Goal: Check status: Check status

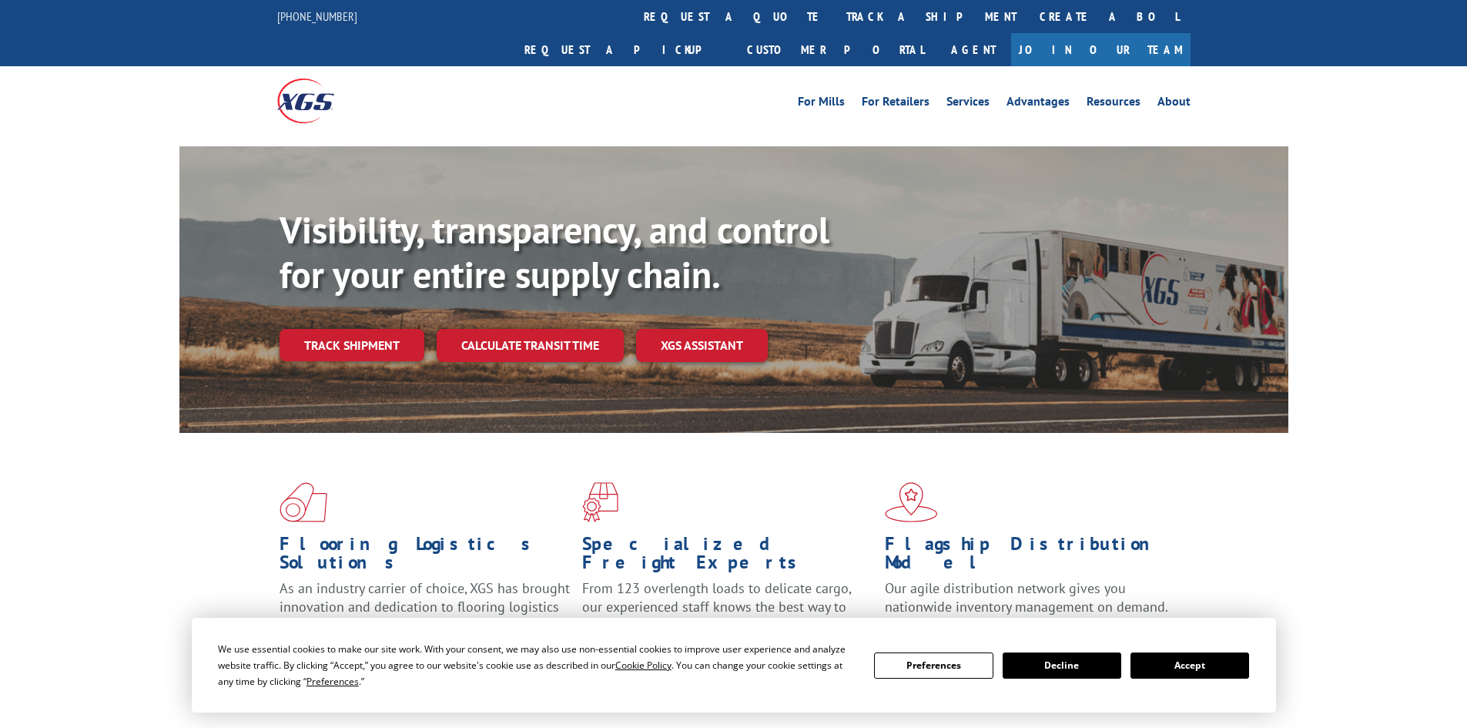
click at [1187, 662] on button "Accept" at bounding box center [1189, 665] width 119 height 26
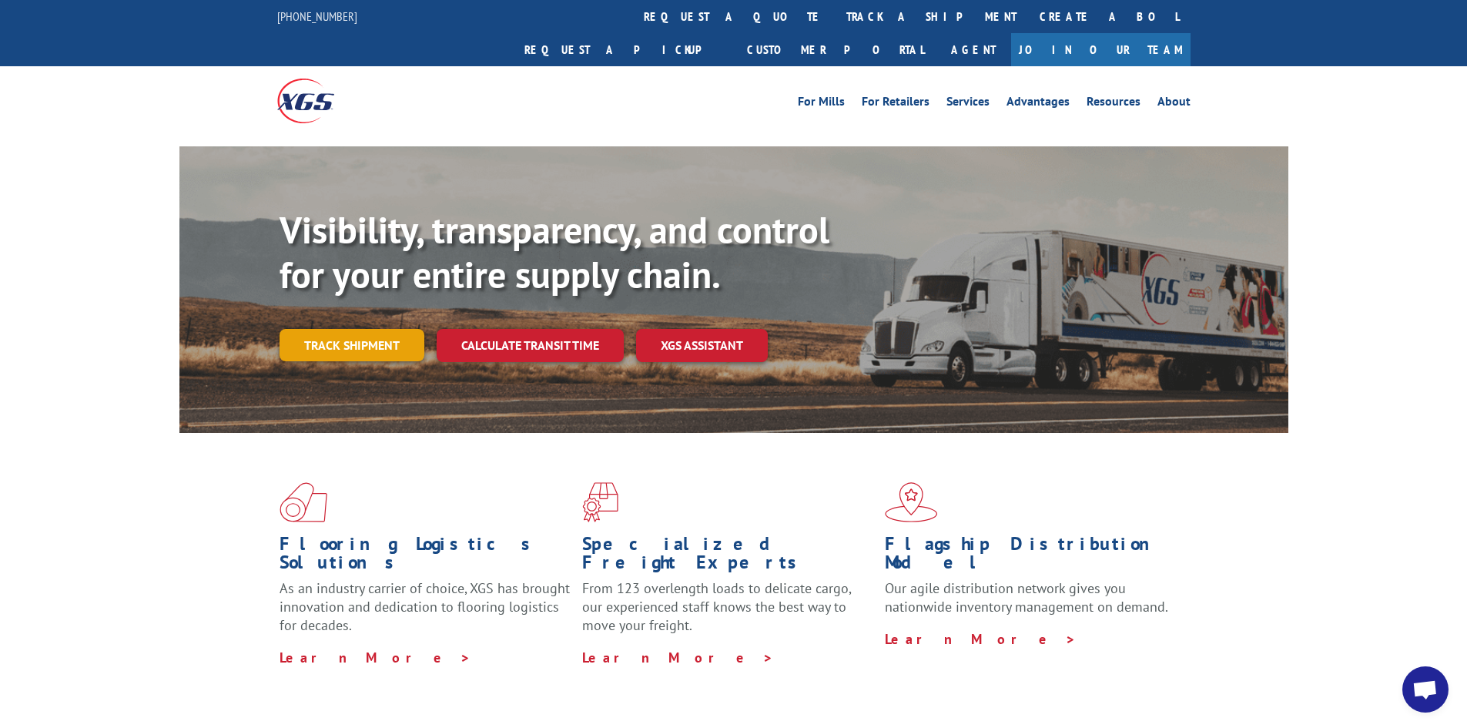
click at [349, 329] on link "Track shipment" at bounding box center [351, 345] width 145 height 32
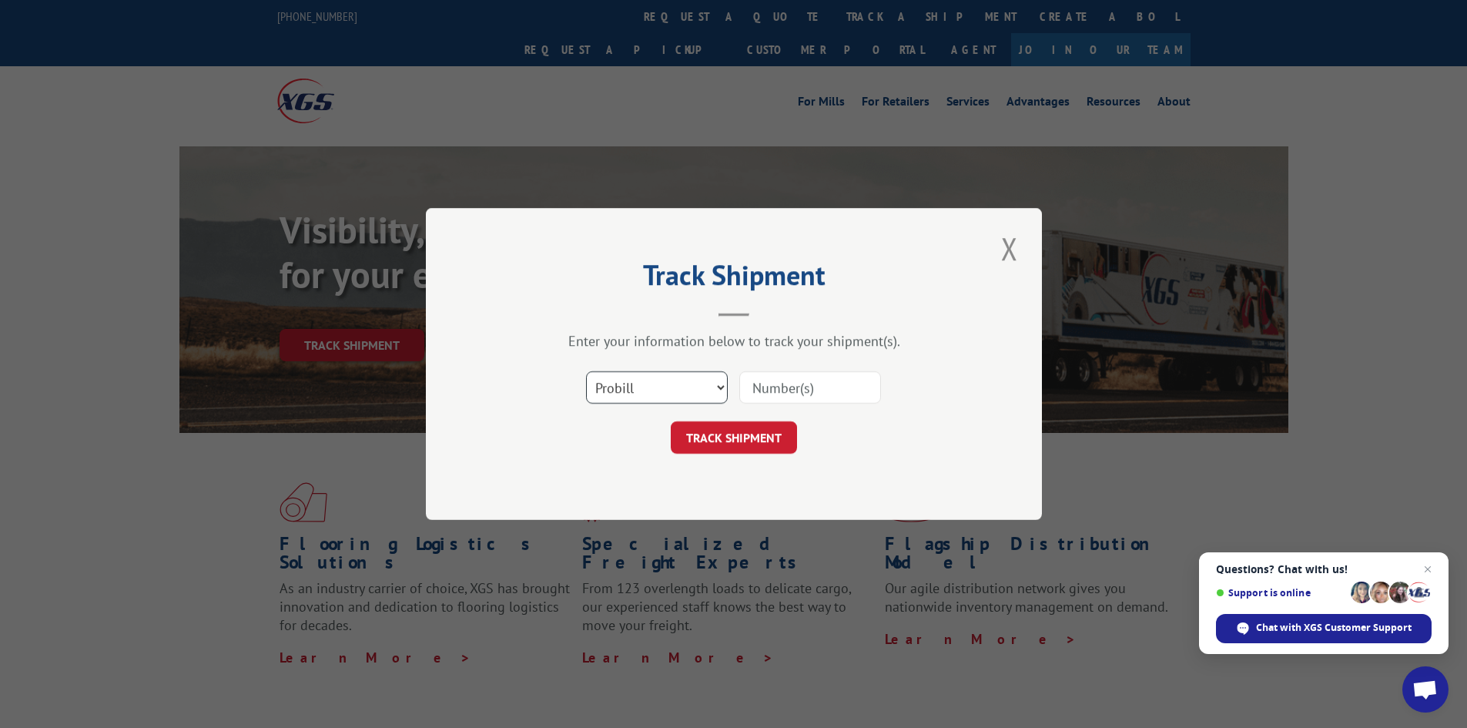
drag, startPoint x: 662, startPoint y: 375, endPoint x: 658, endPoint y: 387, distance: 12.2
click at [661, 378] on select "Select category... Probill BOL PO" at bounding box center [657, 387] width 142 height 32
select select "bol"
click at [586, 371] on select "Select category... Probill BOL PO" at bounding box center [657, 387] width 142 height 32
click at [787, 392] on input at bounding box center [810, 387] width 142 height 32
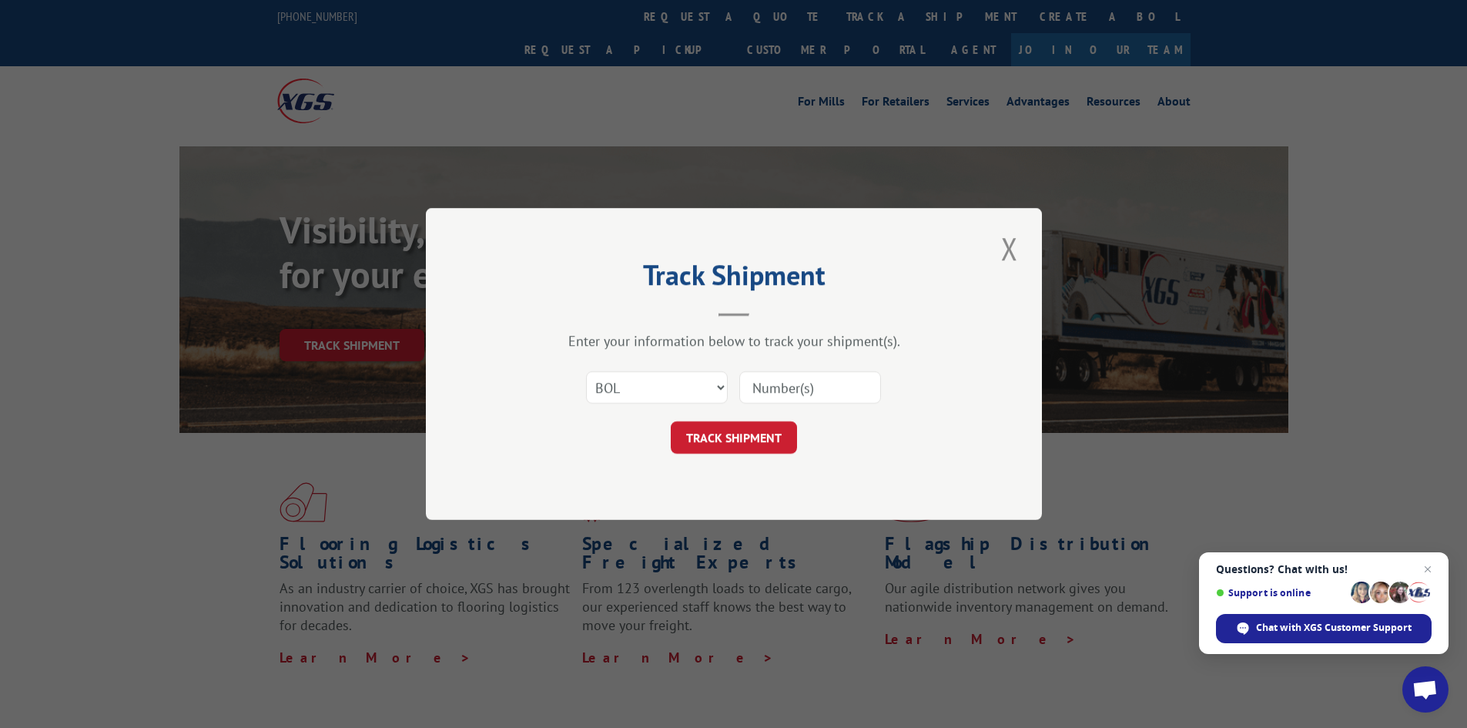
paste input "17224484"
type input "17224484"
click at [766, 430] on button "TRACK SHIPMENT" at bounding box center [734, 437] width 126 height 32
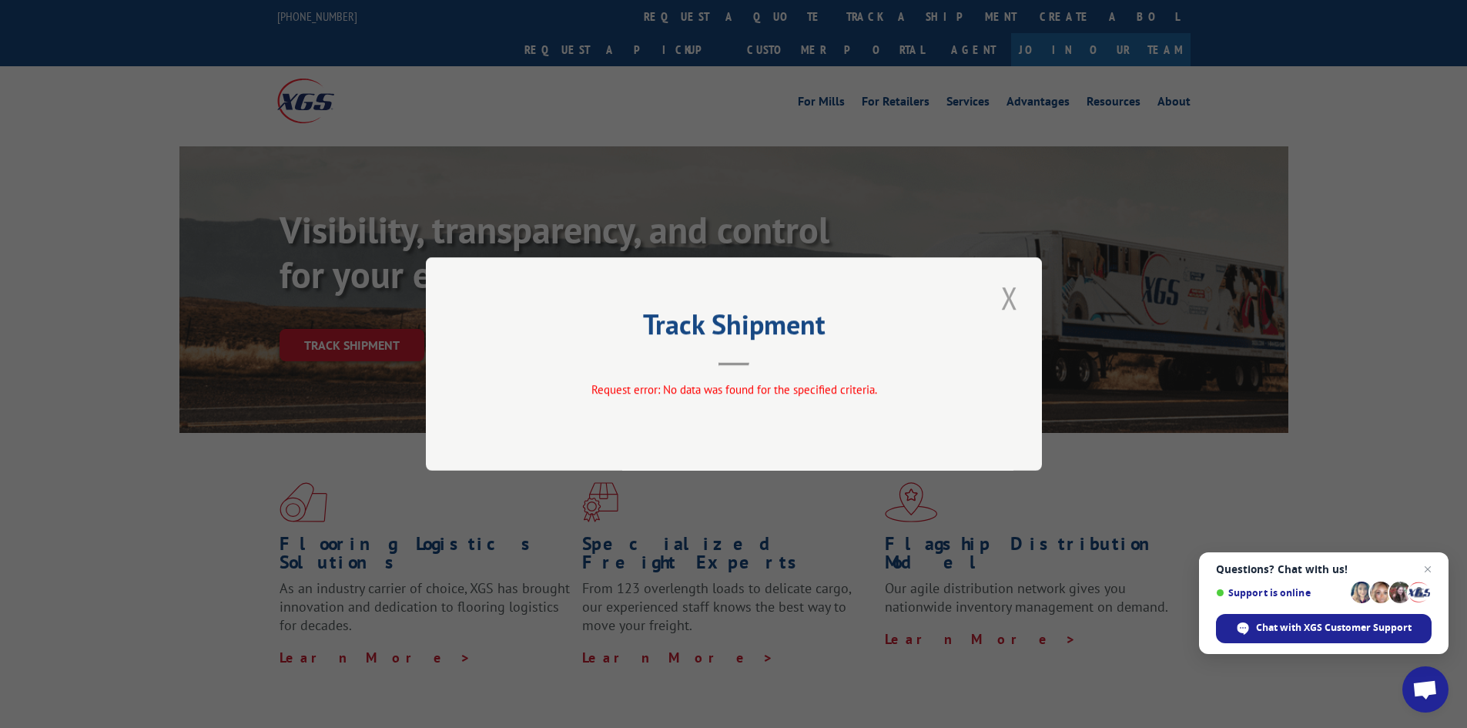
click at [1009, 299] on button "Close modal" at bounding box center [1009, 297] width 26 height 42
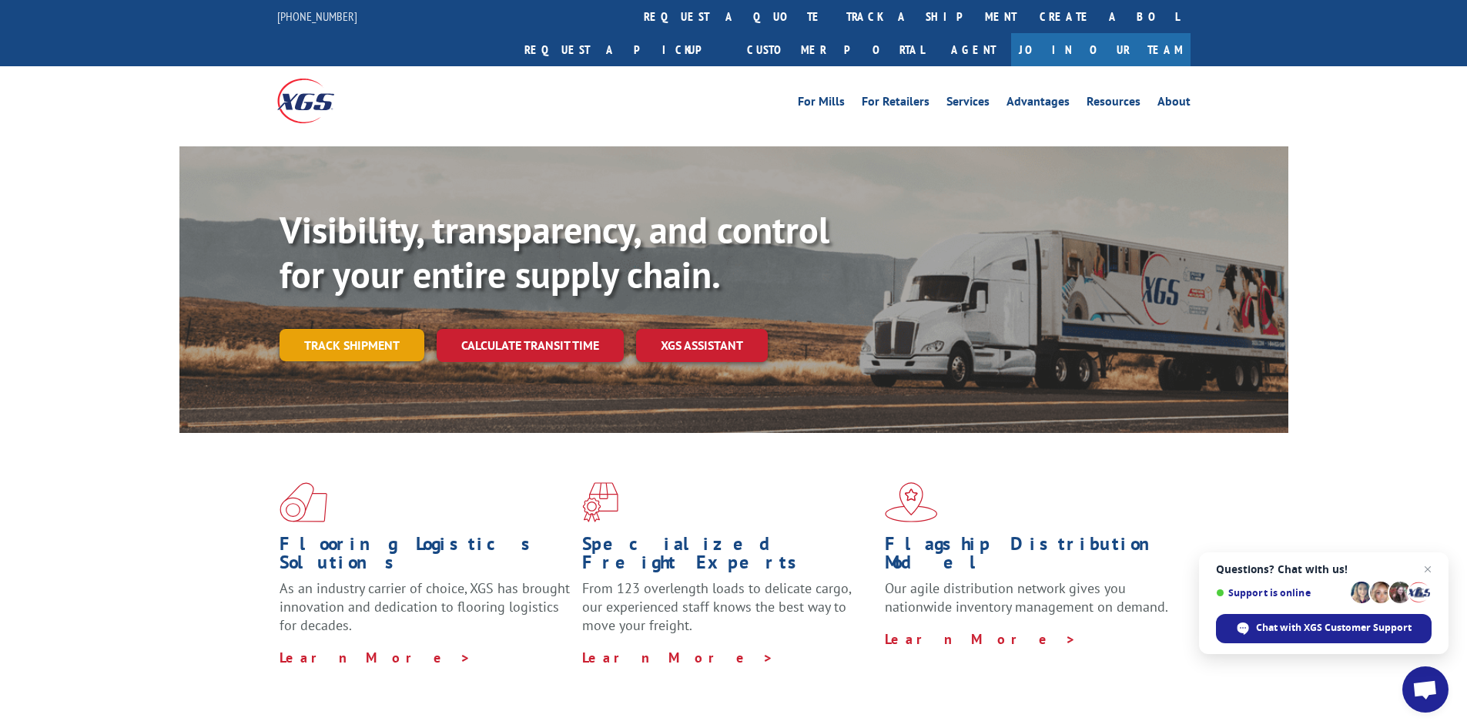
click at [314, 329] on link "Track shipment" at bounding box center [351, 345] width 145 height 32
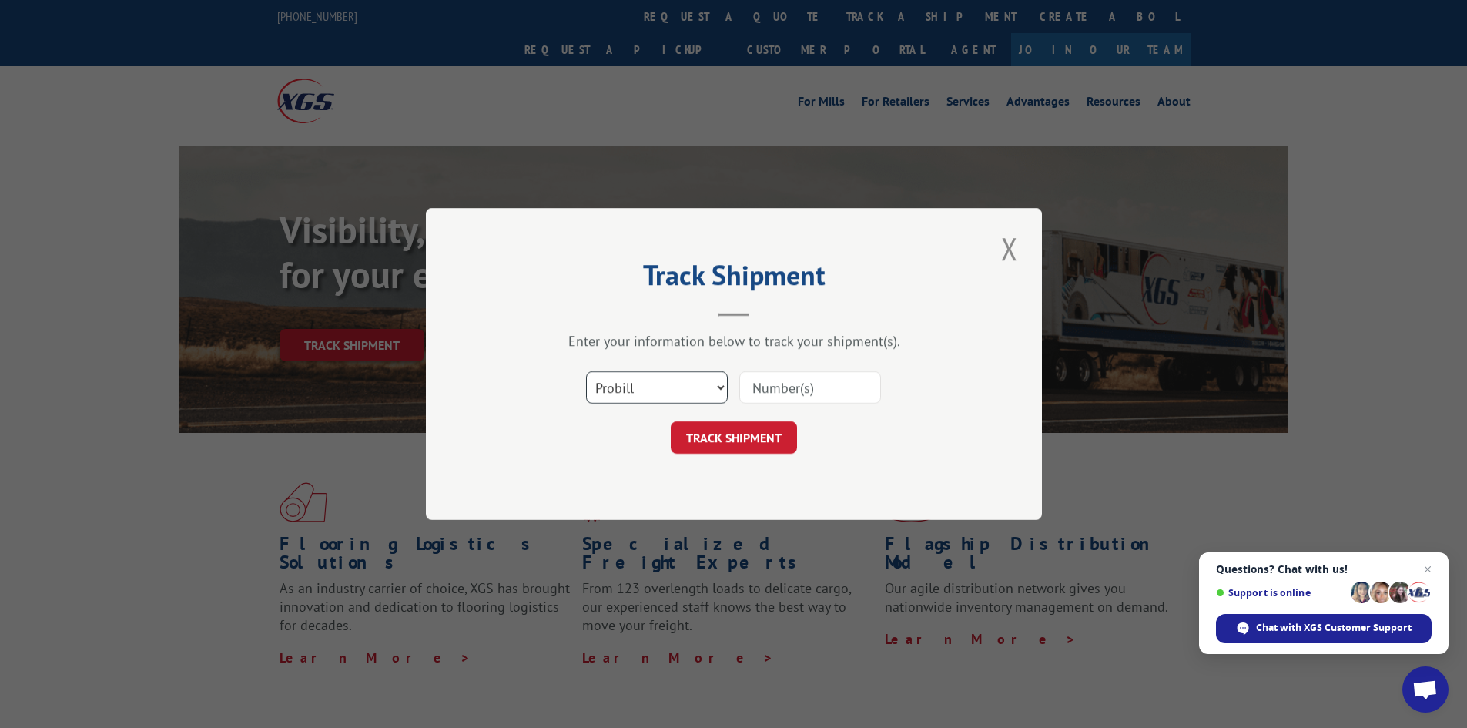
drag, startPoint x: 689, startPoint y: 383, endPoint x: 683, endPoint y: 390, distance: 8.7
click at [688, 384] on select "Select category... Probill BOL PO" at bounding box center [657, 387] width 142 height 32
select select "bol"
click at [586, 371] on select "Select category... Probill BOL PO" at bounding box center [657, 387] width 142 height 32
click at [785, 391] on input at bounding box center [810, 387] width 142 height 32
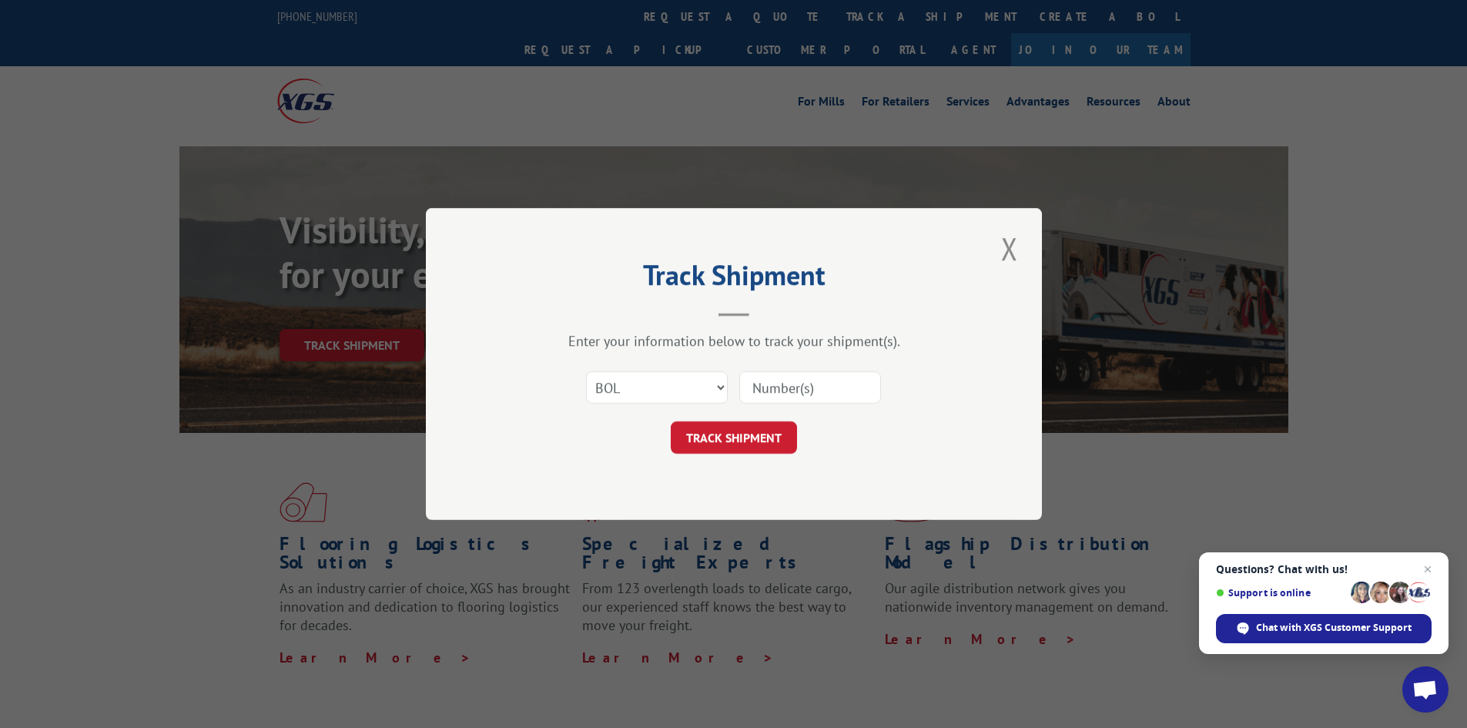
paste input "5951180"
type input "5951180"
click at [741, 448] on button "TRACK SHIPMENT" at bounding box center [734, 437] width 126 height 32
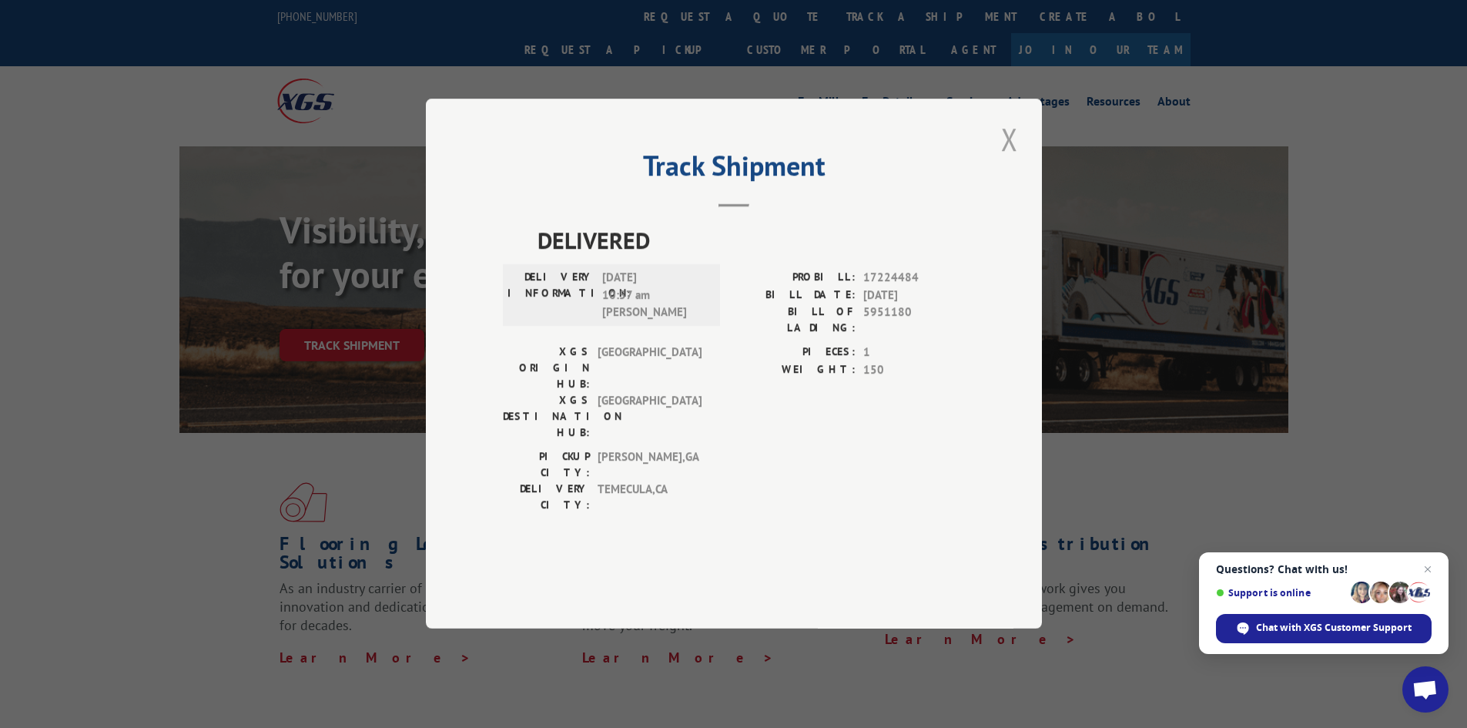
click at [1008, 160] on button "Close modal" at bounding box center [1009, 139] width 26 height 42
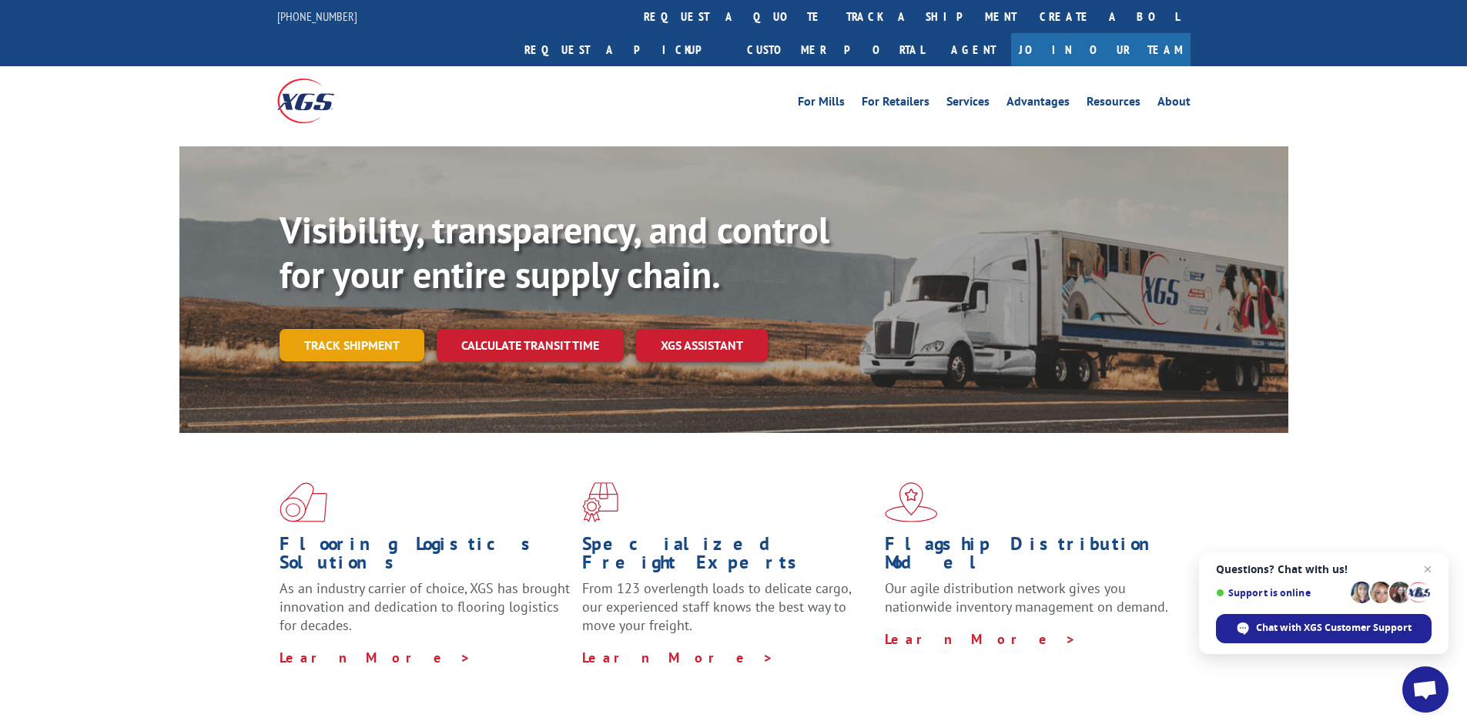
click at [373, 329] on link "Track shipment" at bounding box center [351, 345] width 145 height 32
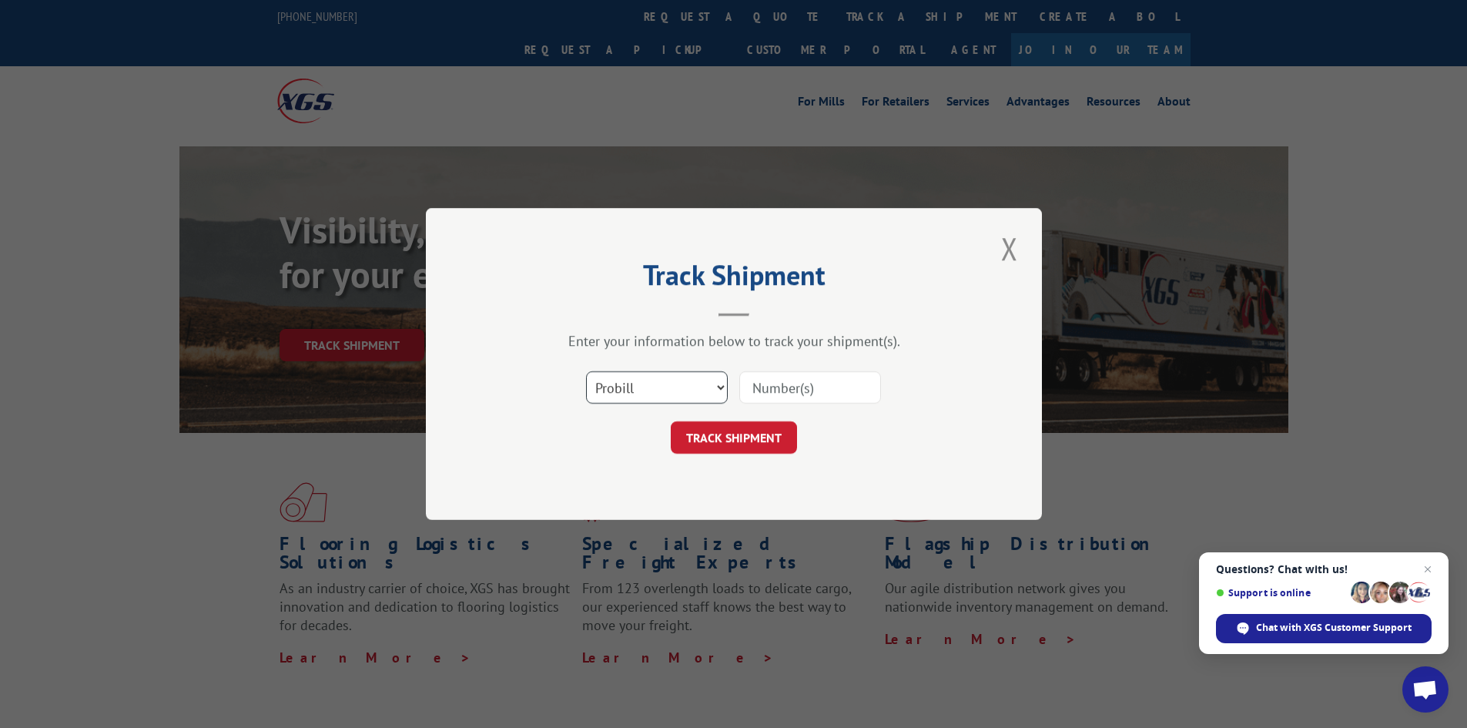
click at [668, 386] on select "Select category... Probill BOL PO" at bounding box center [657, 387] width 142 height 32
select select "bol"
click at [586, 371] on select "Select category... Probill BOL PO" at bounding box center [657, 387] width 142 height 32
click at [804, 393] on input at bounding box center [810, 387] width 142 height 32
paste input "5949967"
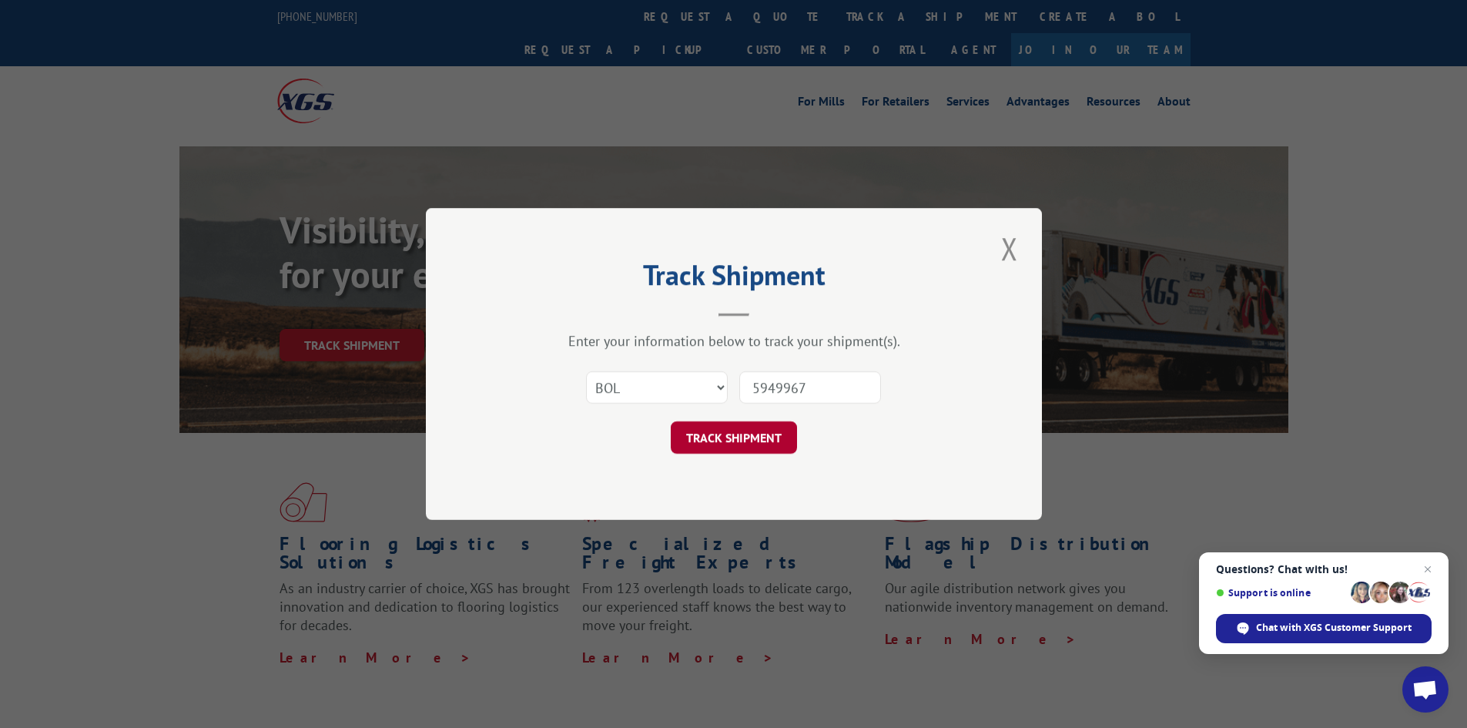
type input "5949967"
click at [749, 437] on button "TRACK SHIPMENT" at bounding box center [734, 437] width 126 height 32
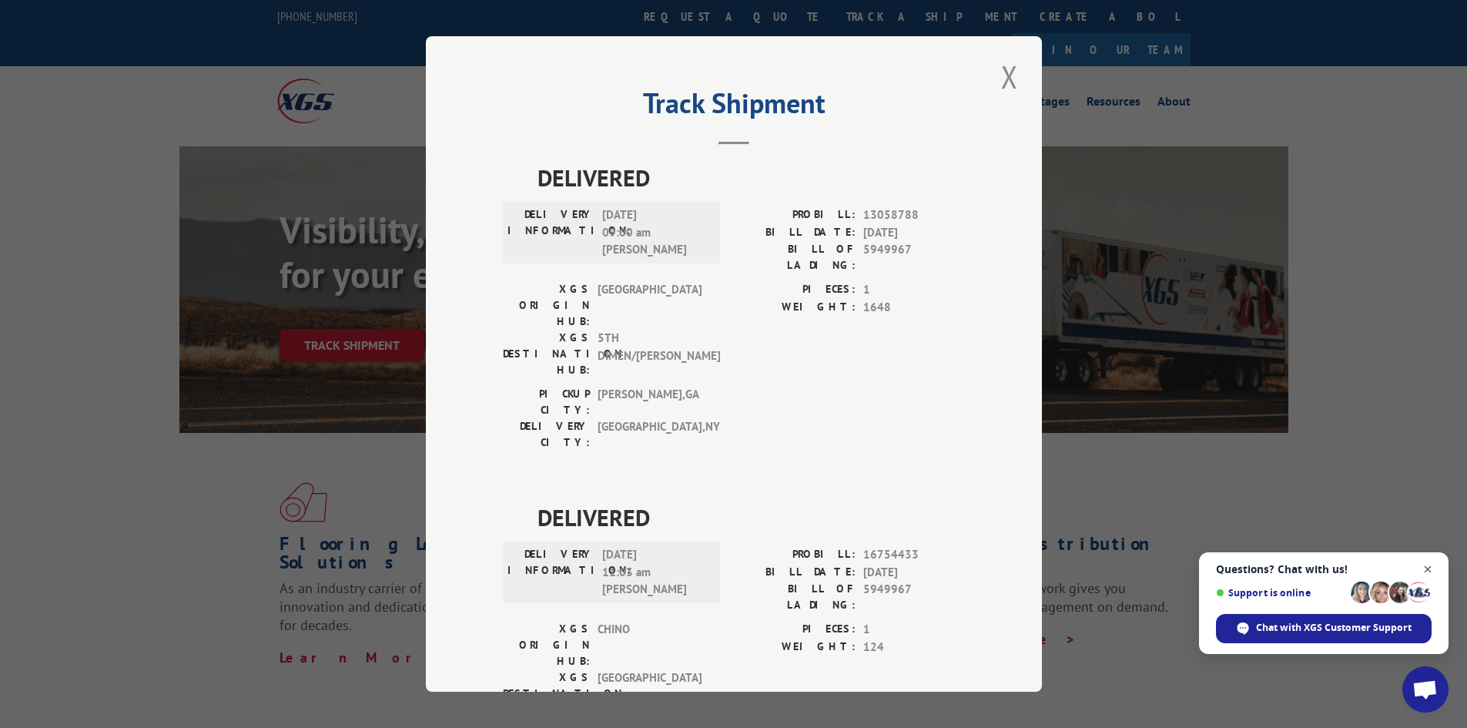
click at [1428, 568] on span "Open chat" at bounding box center [1427, 569] width 19 height 19
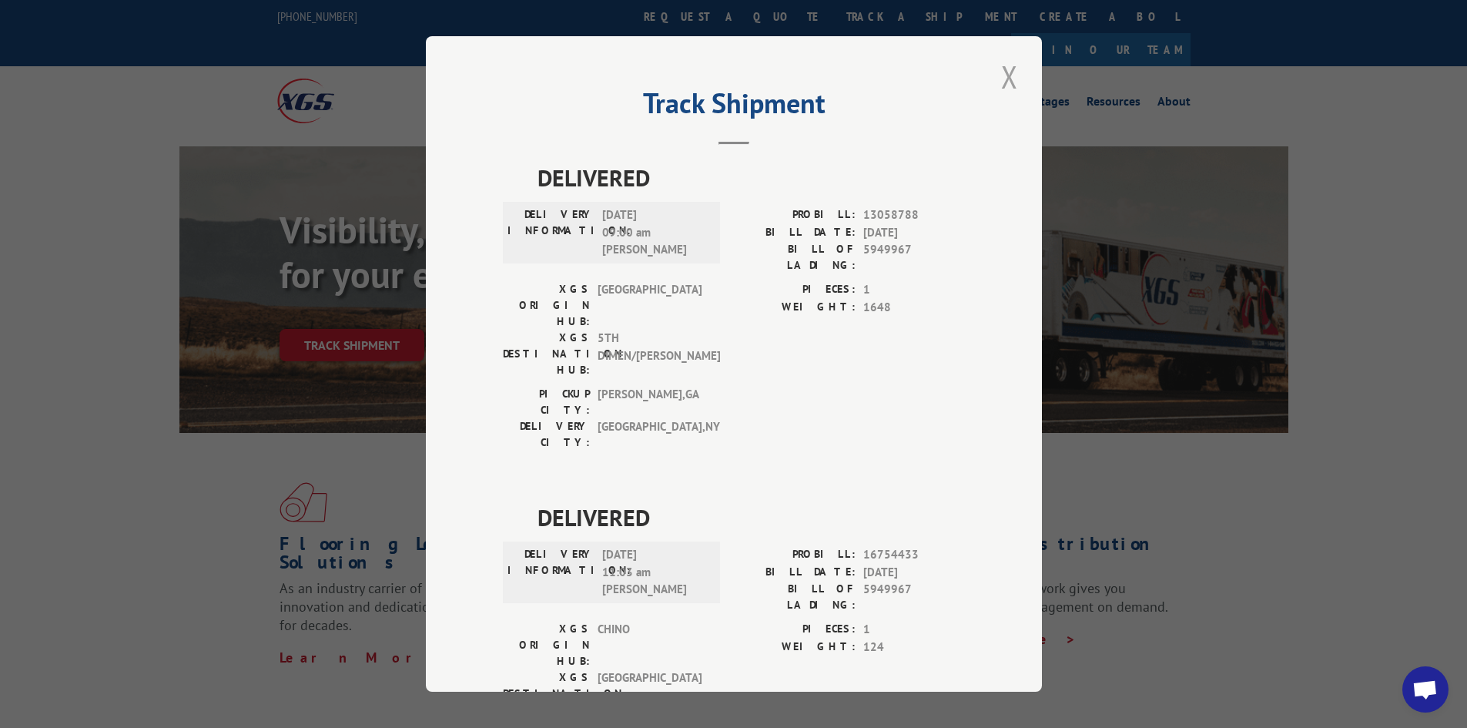
click at [1003, 82] on button "Close modal" at bounding box center [1009, 76] width 26 height 42
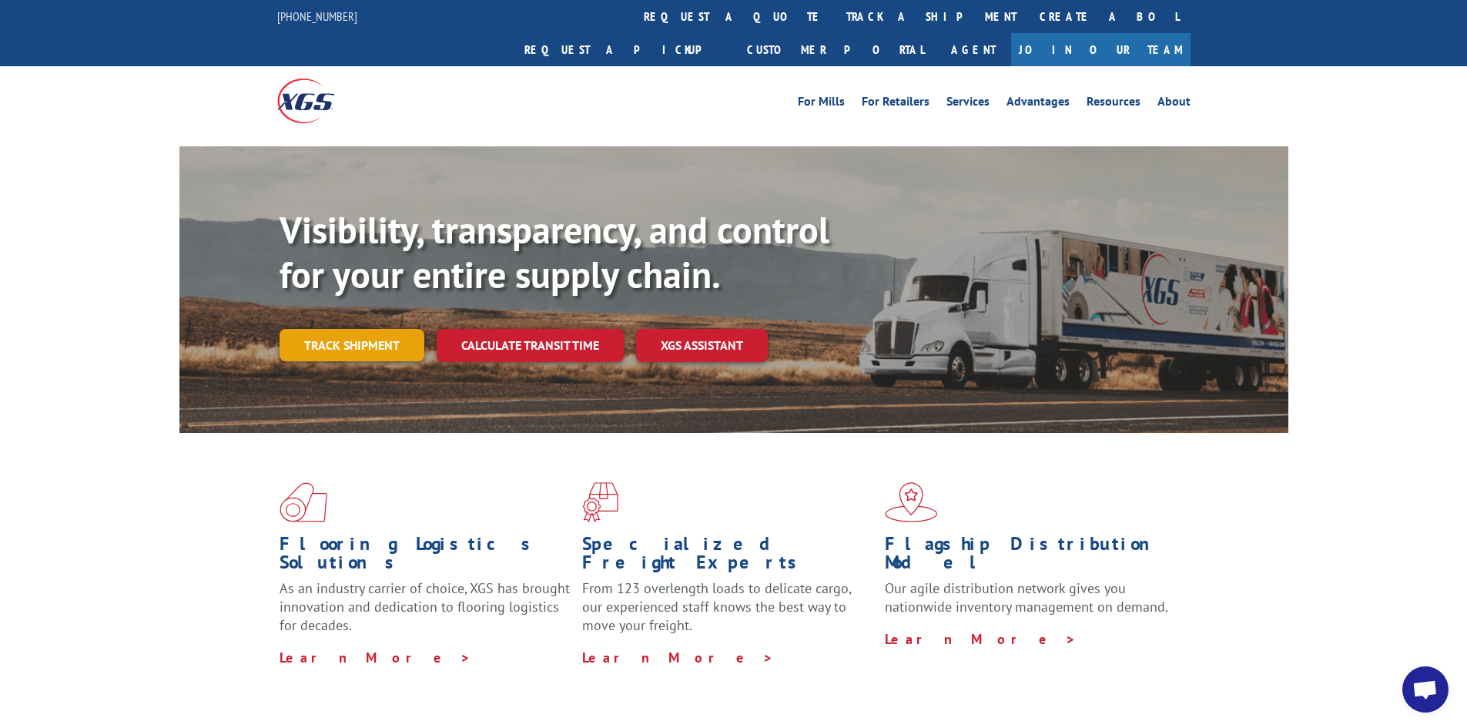
click at [380, 329] on link "Track shipment" at bounding box center [351, 345] width 145 height 32
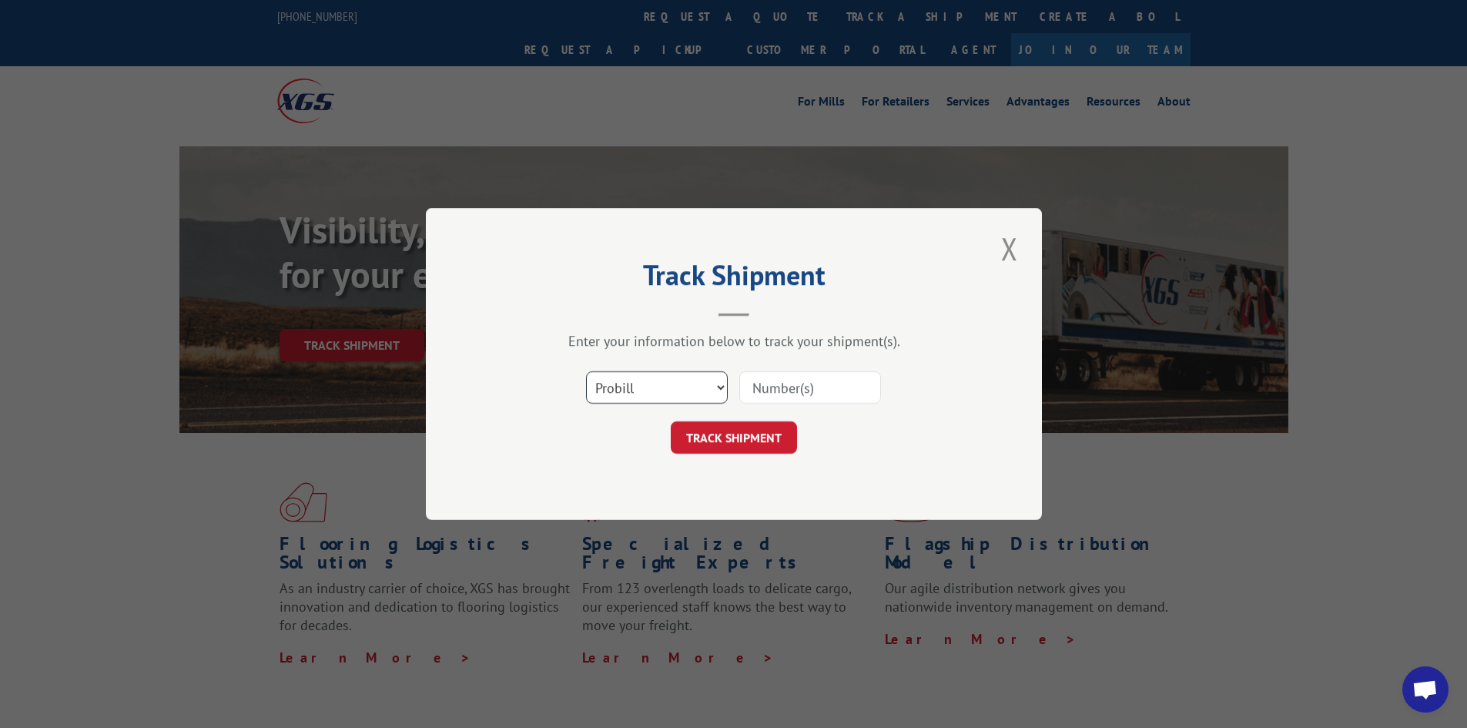
click at [668, 386] on select "Select category... Probill BOL PO" at bounding box center [657, 387] width 142 height 32
select select "bol"
click at [586, 371] on select "Select category... Probill BOL PO" at bounding box center [657, 387] width 142 height 32
click at [795, 396] on input at bounding box center [810, 387] width 142 height 32
paste input "2824634"
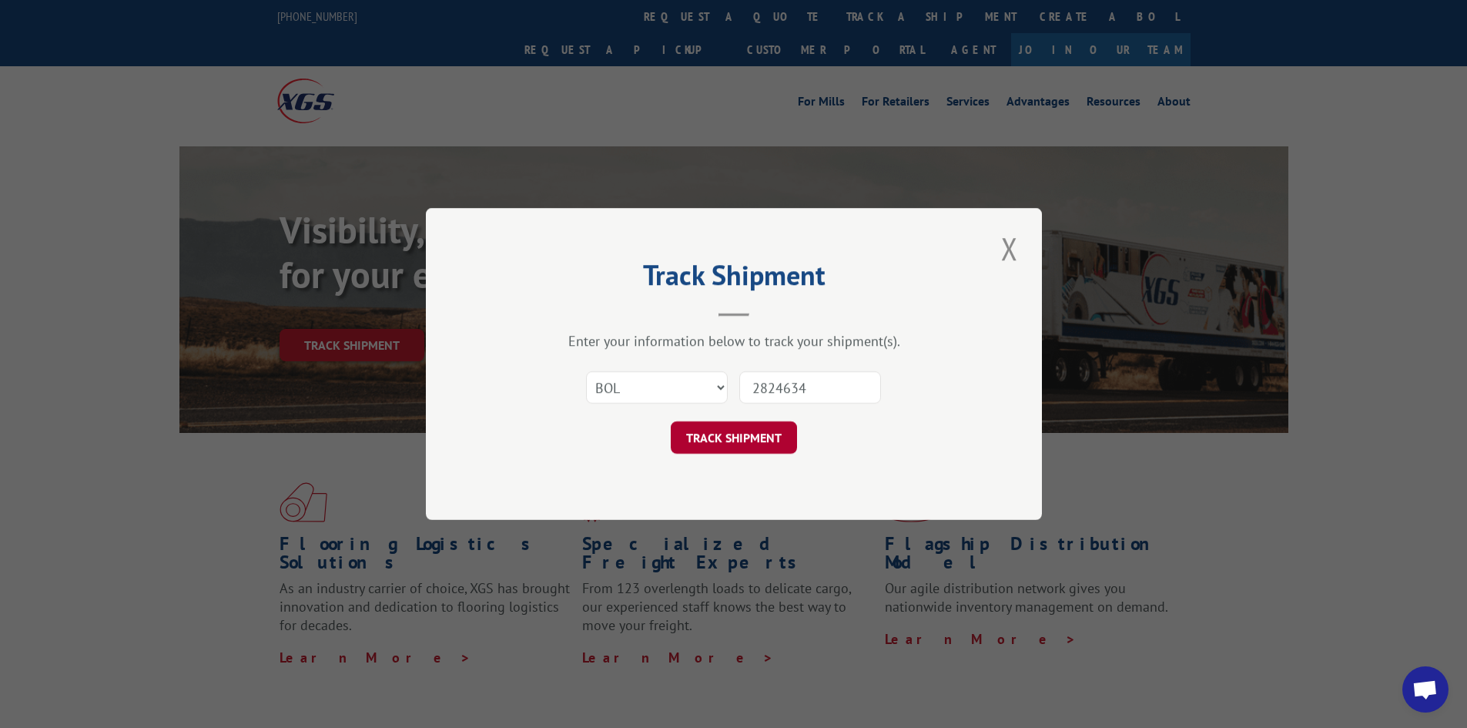
type input "2824634"
click at [756, 437] on button "TRACK SHIPMENT" at bounding box center [734, 437] width 126 height 32
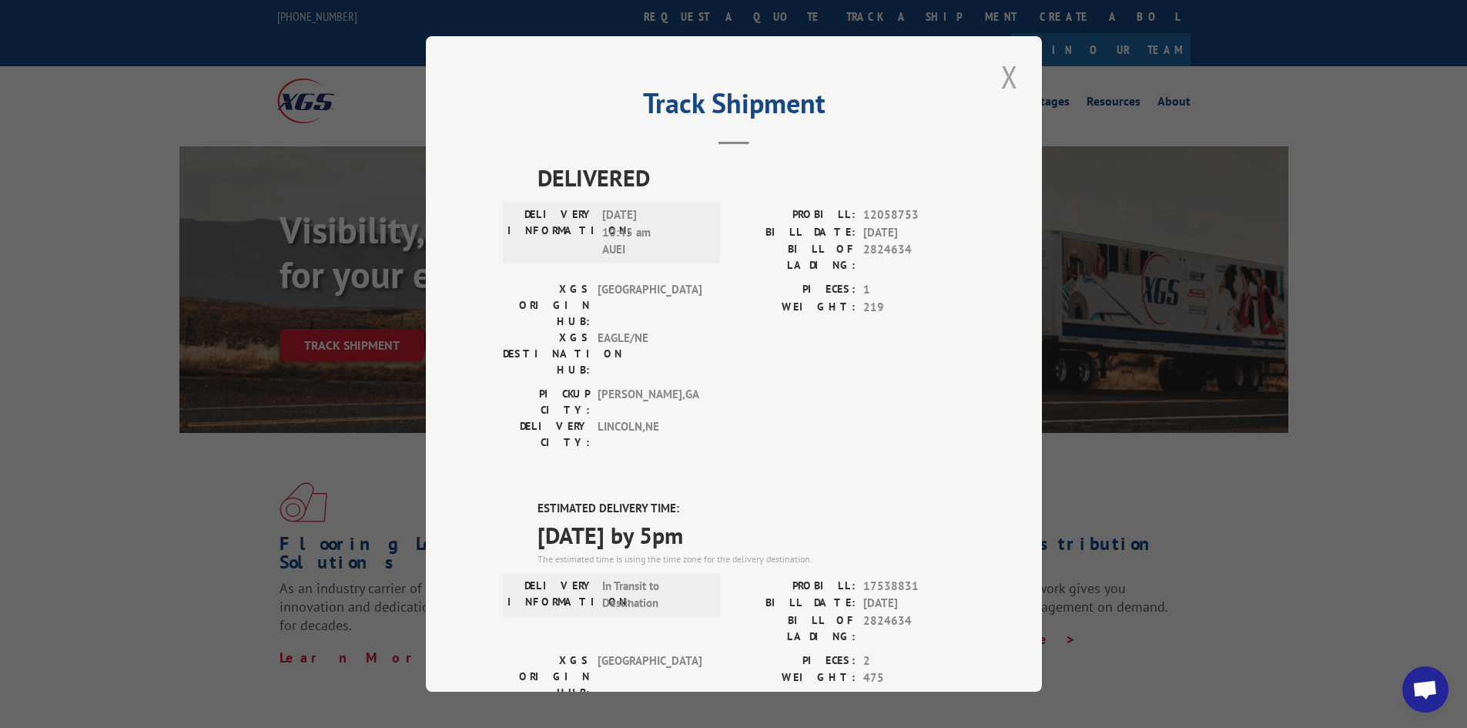
click at [1006, 65] on button "Close modal" at bounding box center [1009, 76] width 26 height 42
